Goal: Navigation & Orientation: Find specific page/section

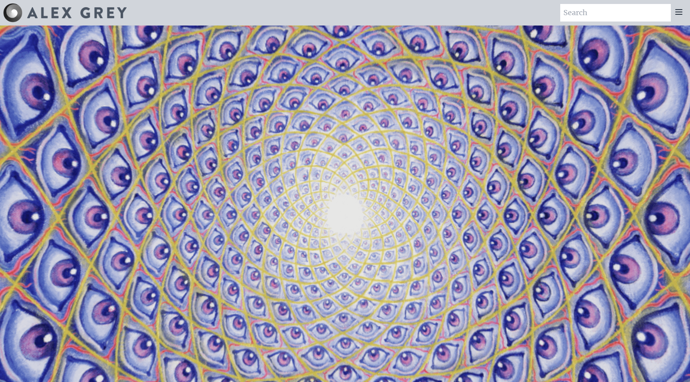
click at [678, 12] on icon at bounding box center [678, 12] width 6 height 5
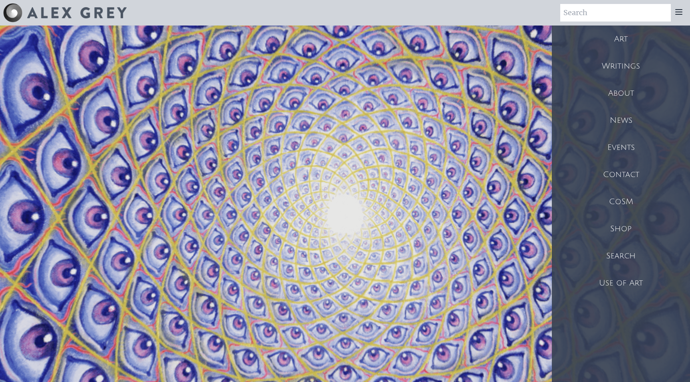
click at [626, 232] on div "Shop" at bounding box center [621, 229] width 138 height 27
